Goal: Transaction & Acquisition: Subscribe to service/newsletter

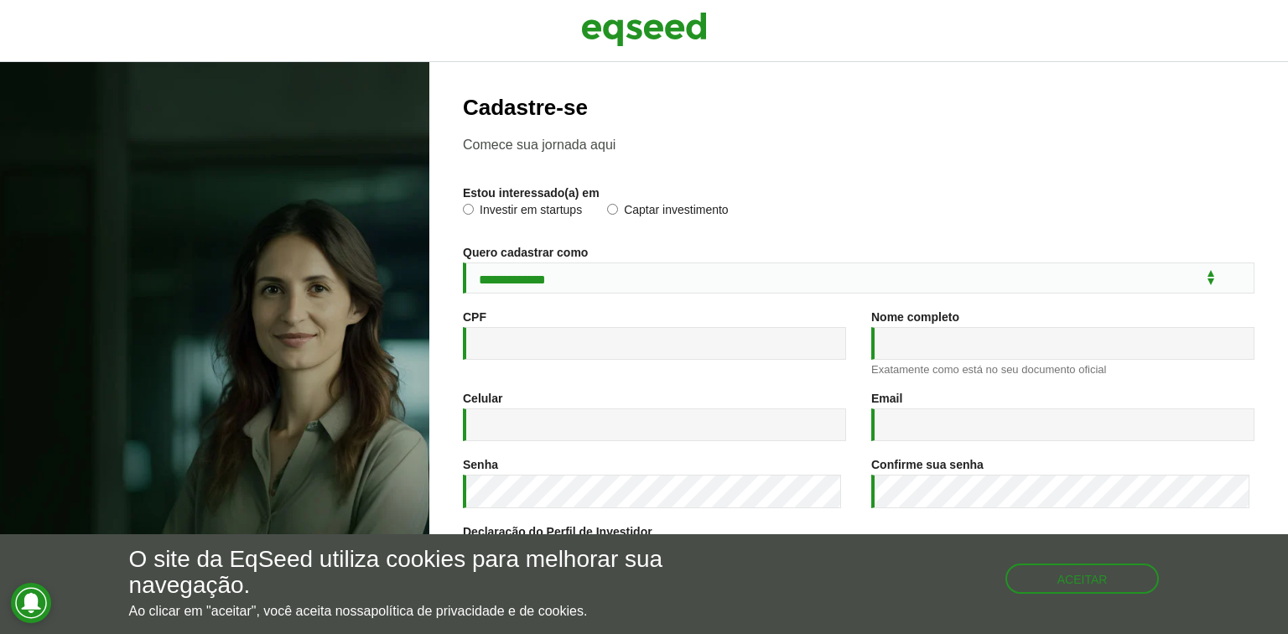
scroll to position [60, 0]
